Goal: Find contact information: Find contact information

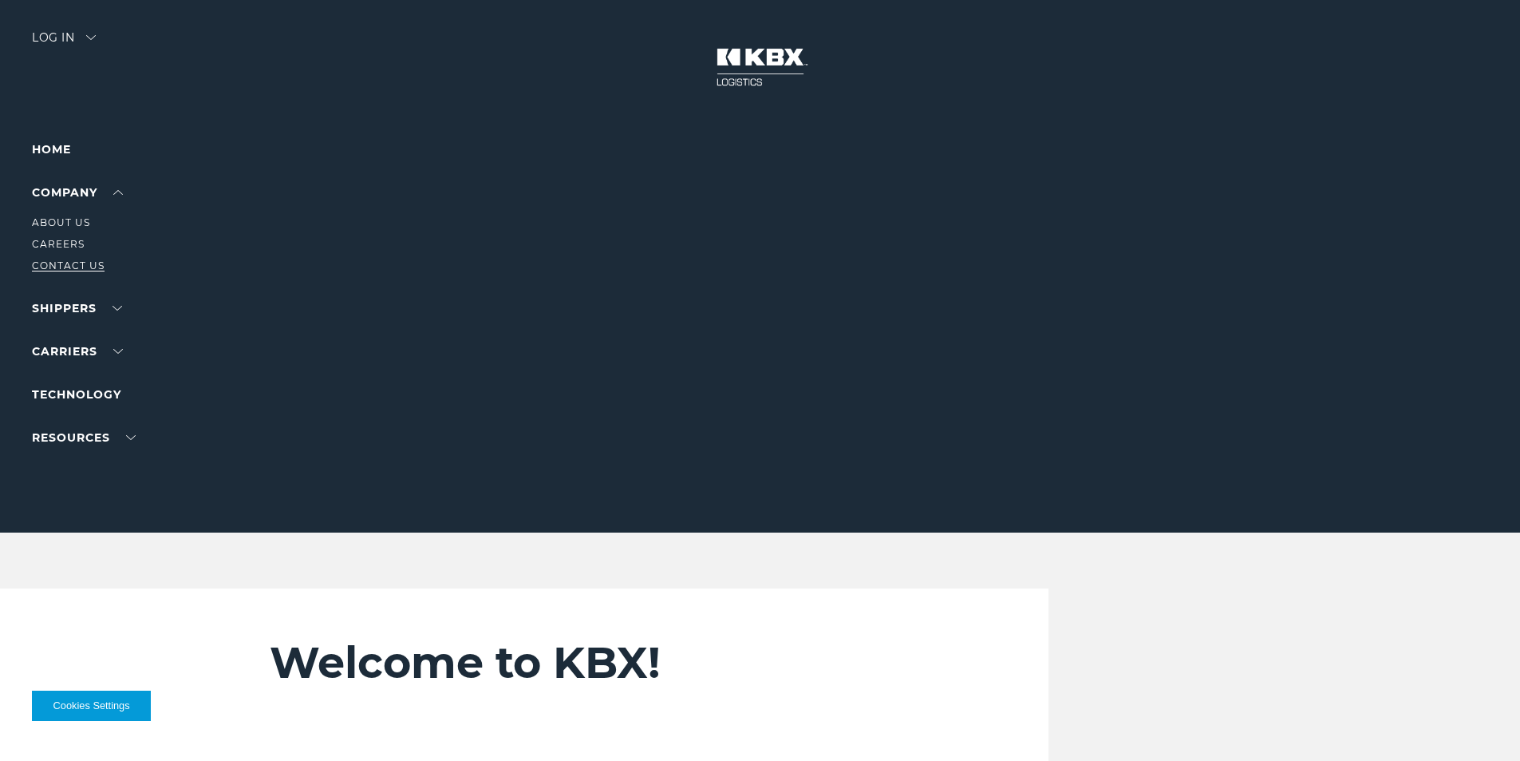
click at [75, 260] on link "Contact Us" at bounding box center [68, 265] width 73 height 12
